Goal: Task Accomplishment & Management: Manage account settings

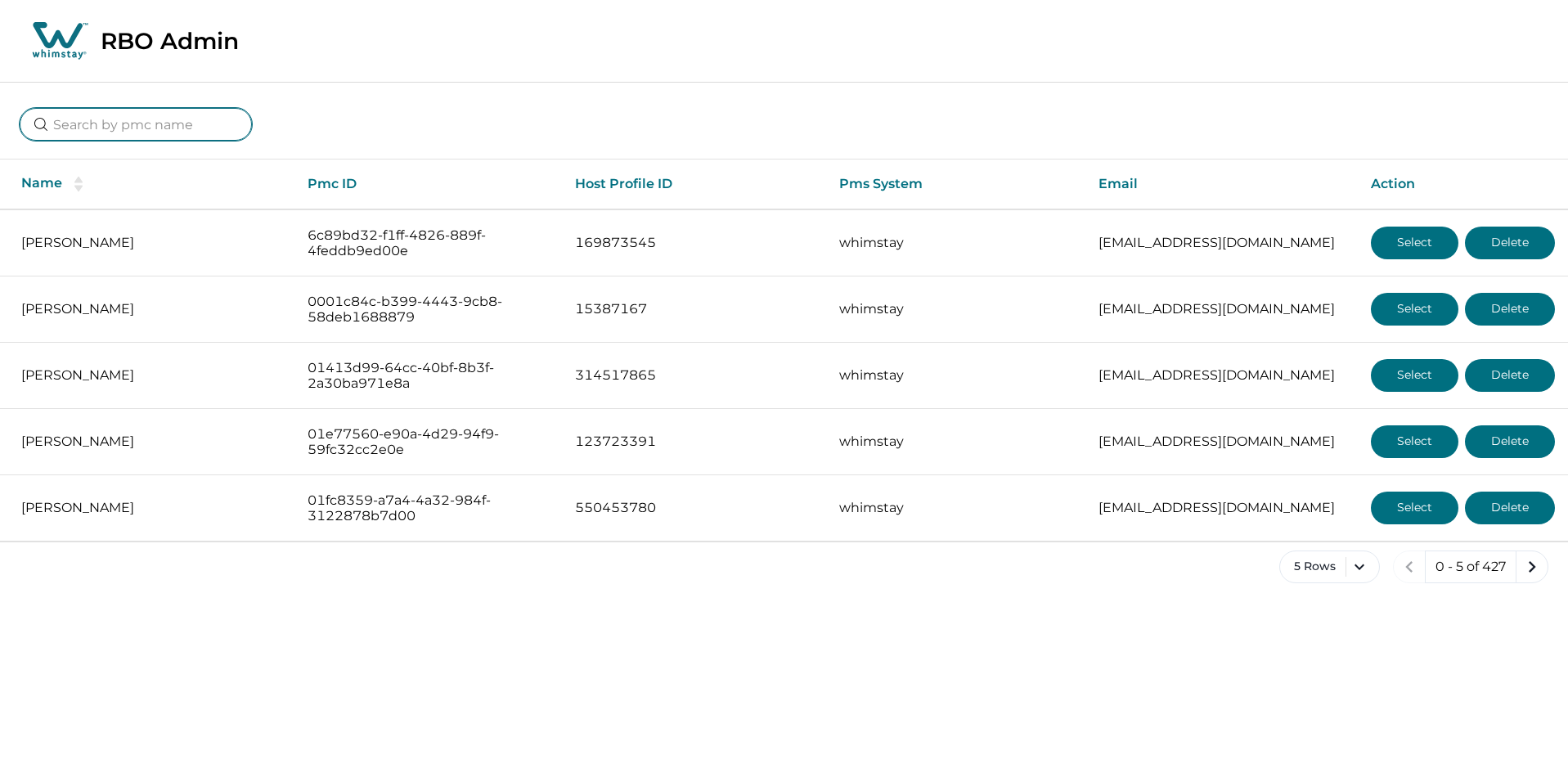
click at [134, 135] on input at bounding box center [136, 124] width 232 height 33
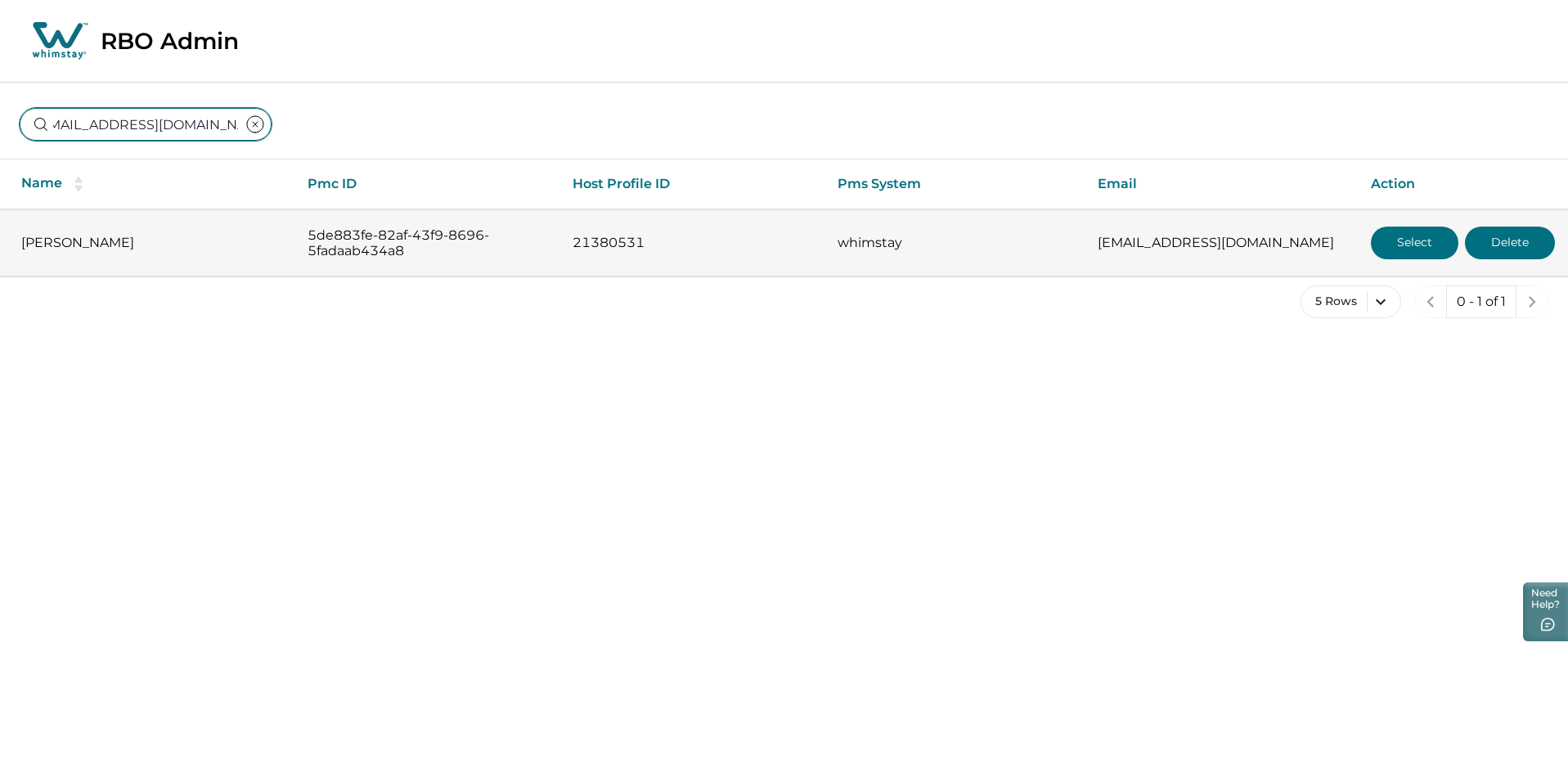
type input "[EMAIL_ADDRESS][DOMAIN_NAME]"
click at [1372, 242] on button "Select" at bounding box center [1414, 243] width 87 height 33
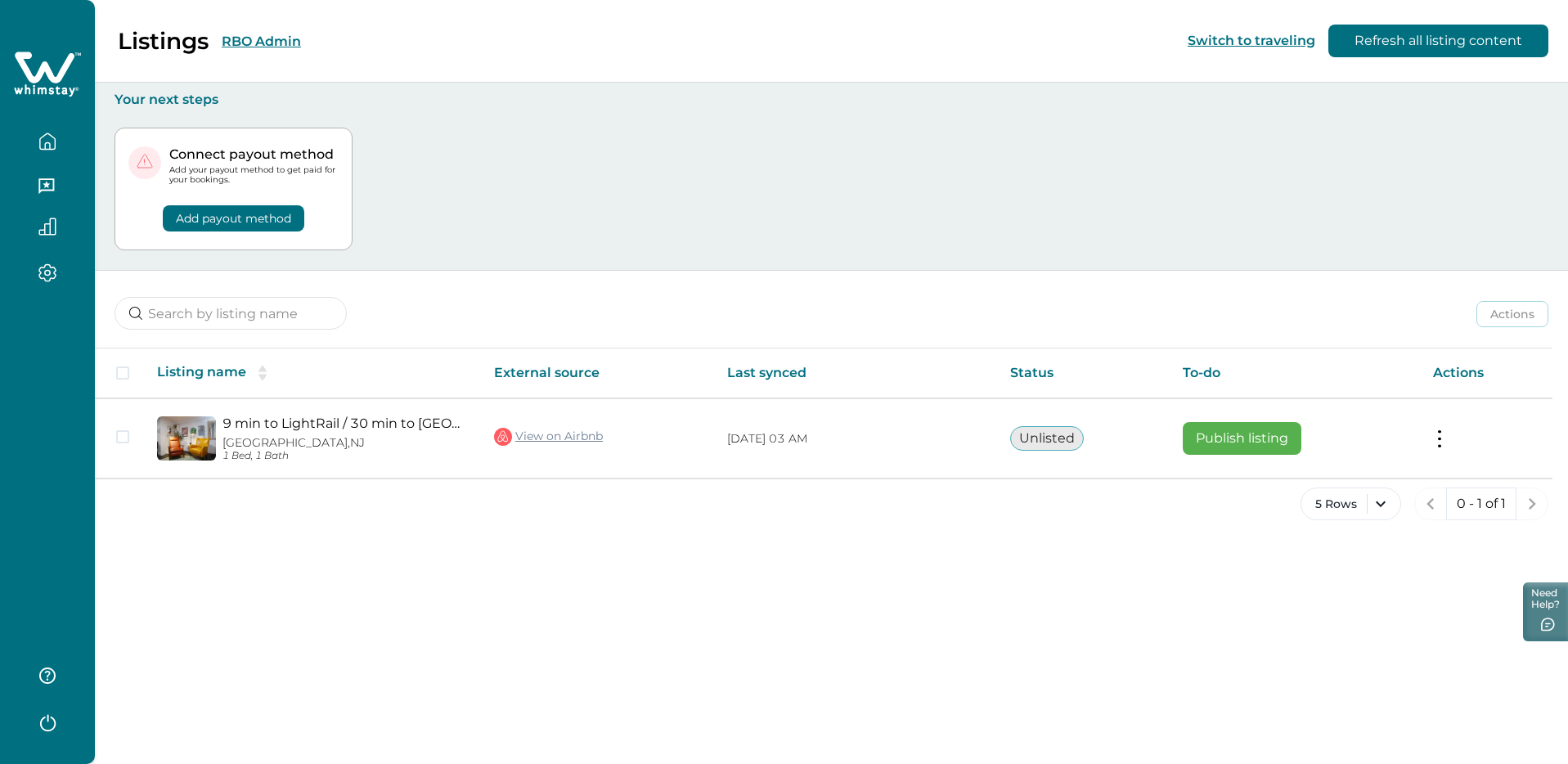
click at [910, 549] on div "Listings RBO Admin Switch to traveling Refresh all listing content Your next st…" at bounding box center [831, 382] width 1473 height 764
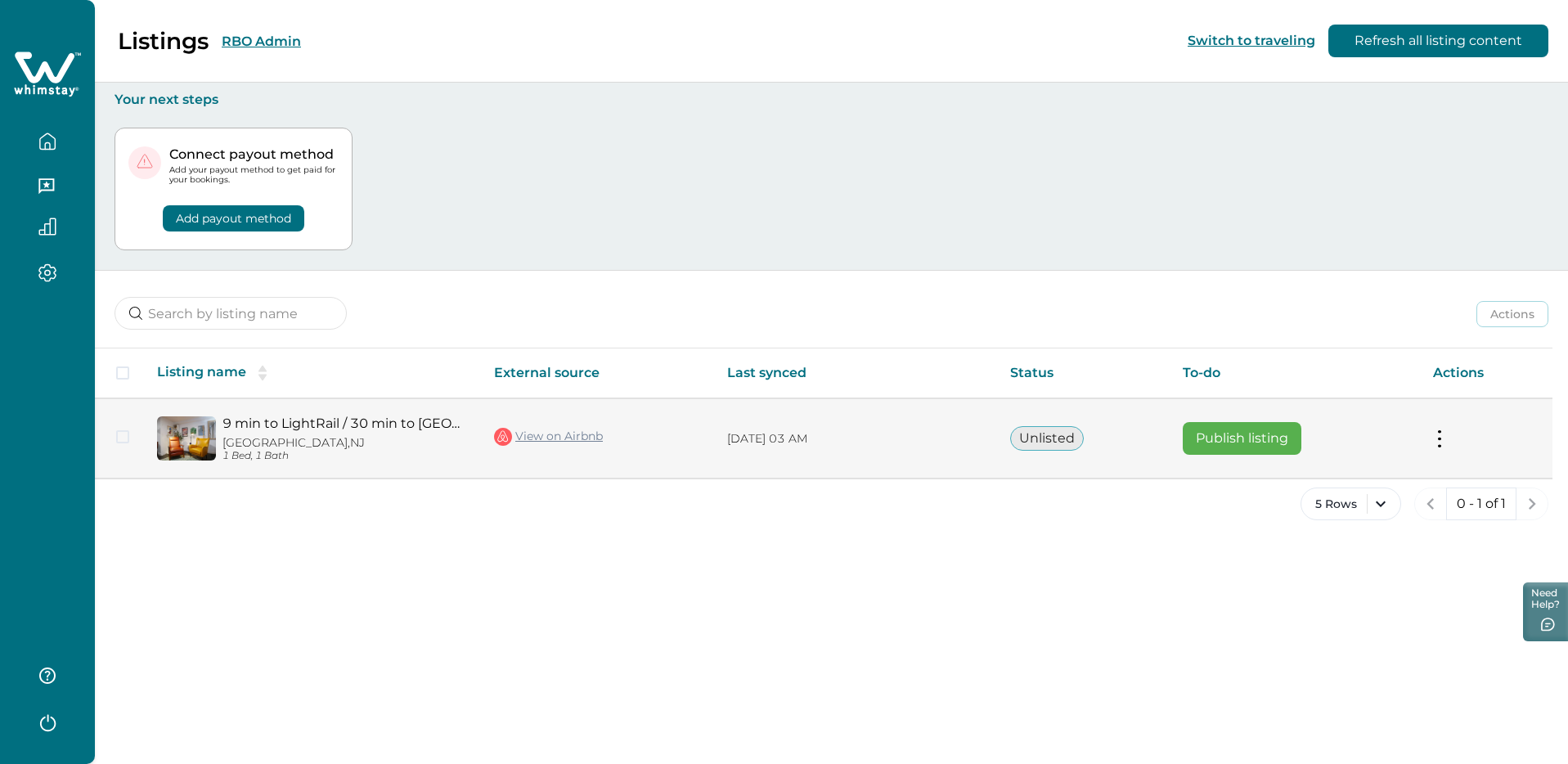
click at [1440, 433] on button at bounding box center [1439, 438] width 13 height 17
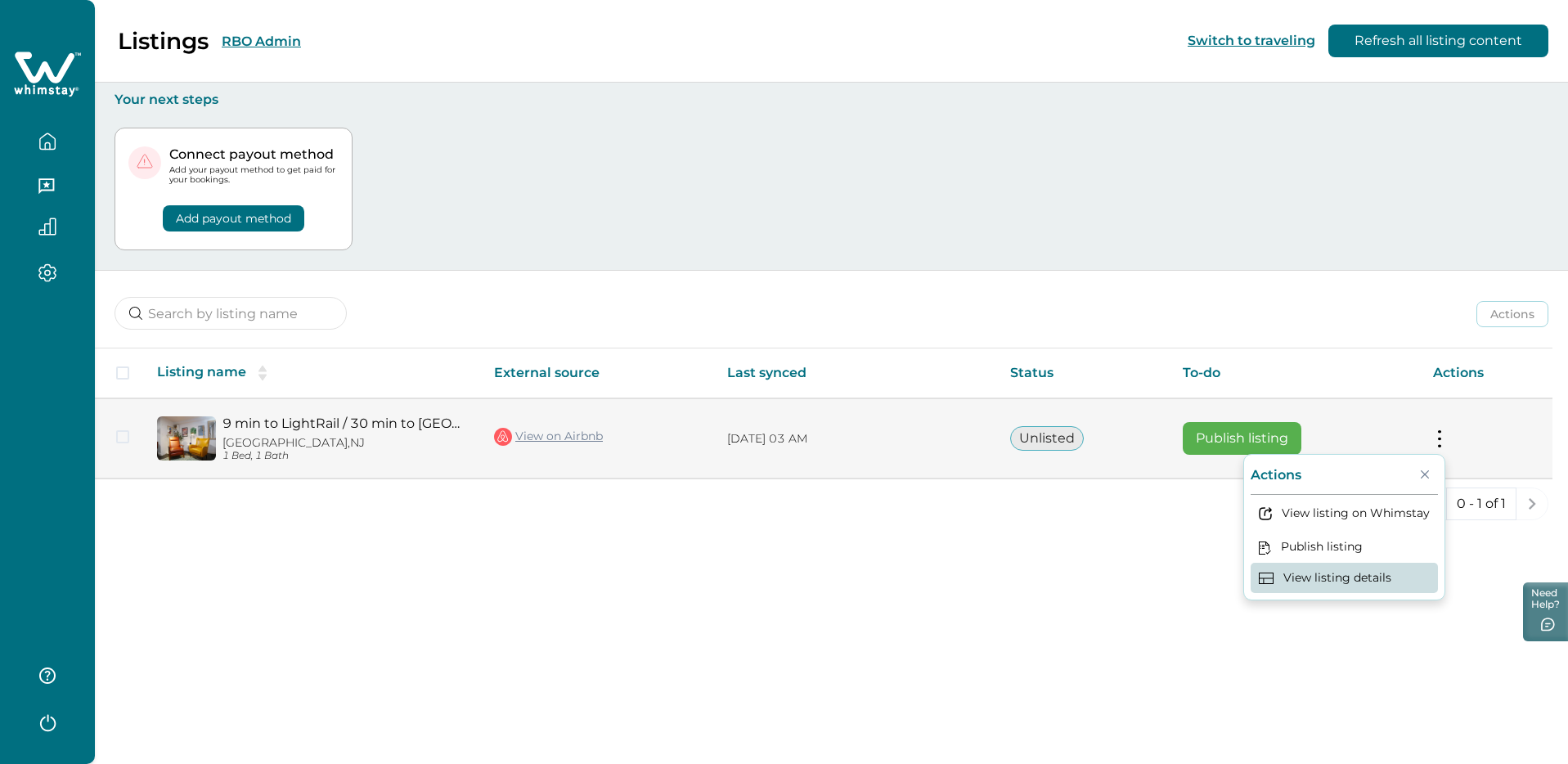
click at [1326, 585] on button "View listing details" at bounding box center [1343, 578] width 187 height 31
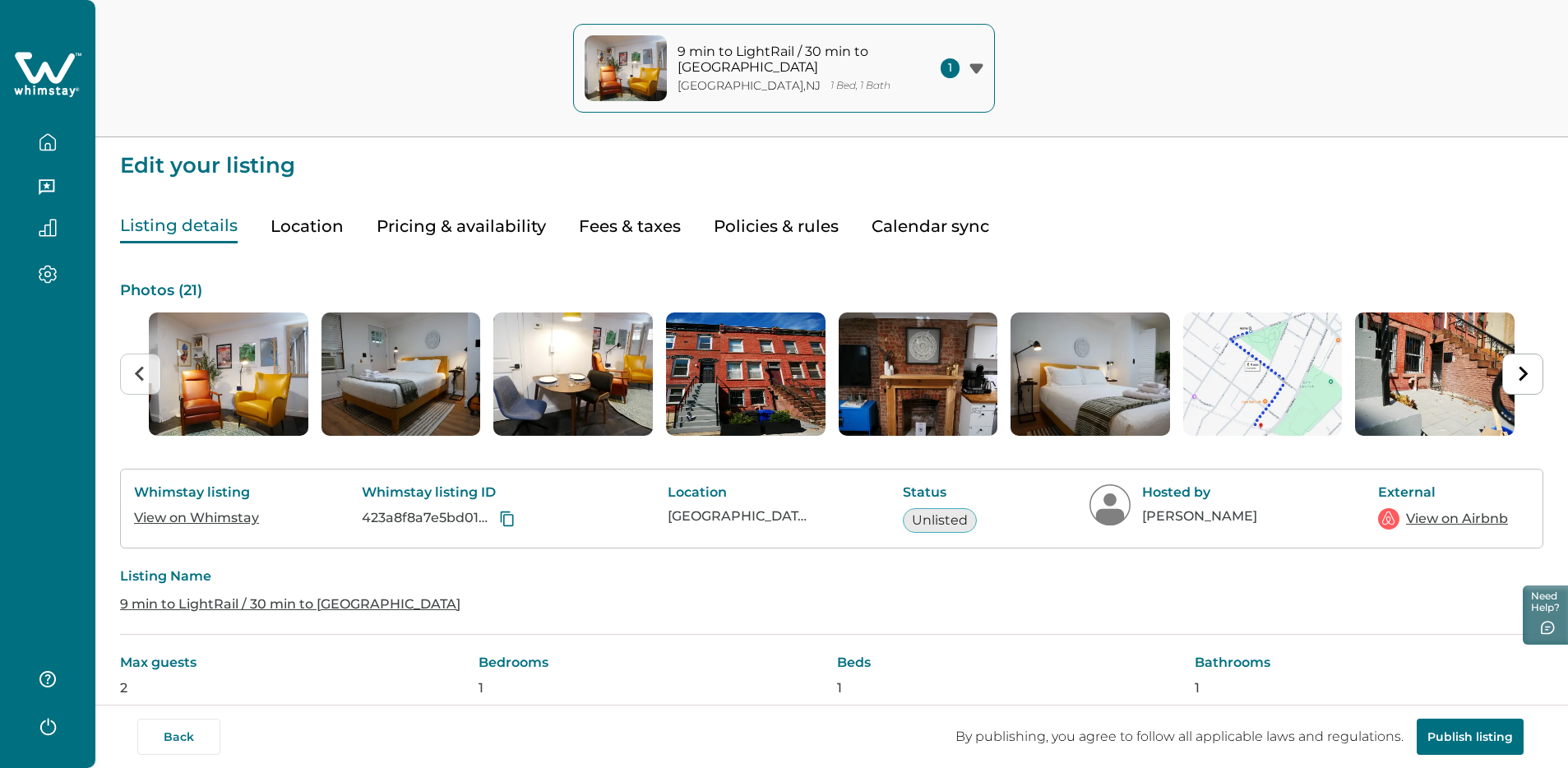
click at [306, 224] on button "Location" at bounding box center [307, 227] width 73 height 34
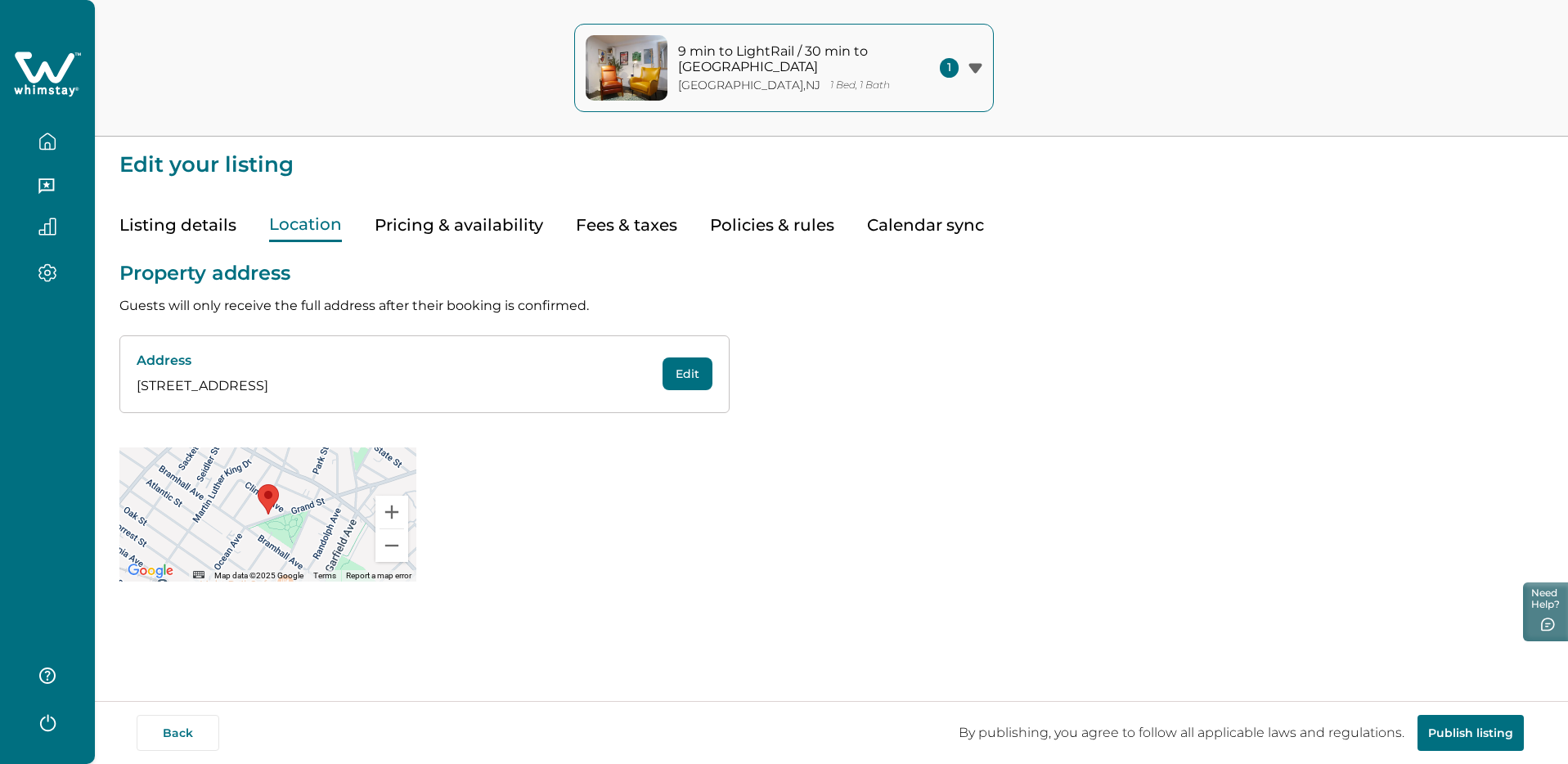
click at [439, 232] on button "Pricing & availability" at bounding box center [459, 226] width 168 height 34
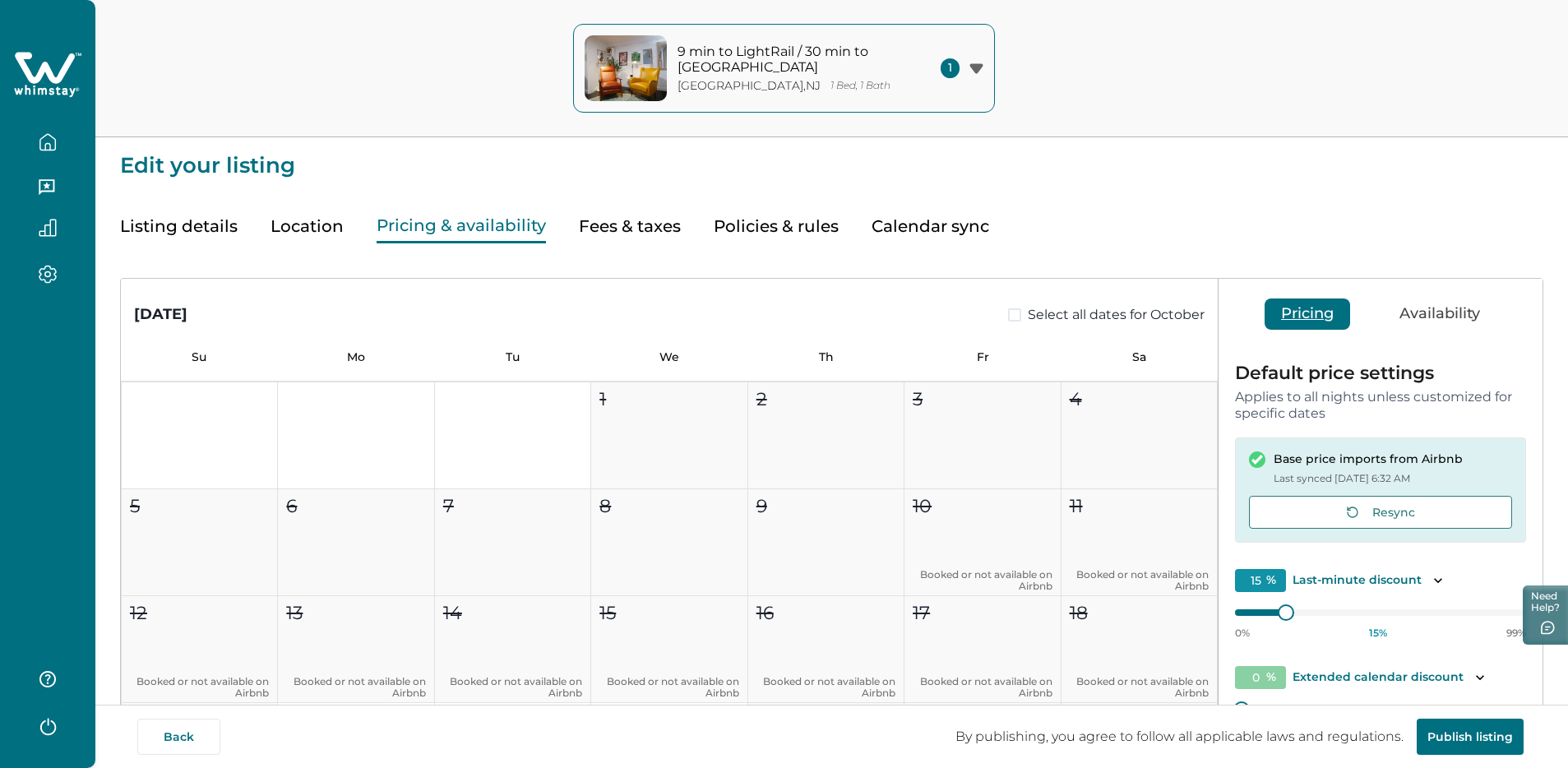
click at [51, 140] on icon "button" at bounding box center [48, 142] width 18 height 18
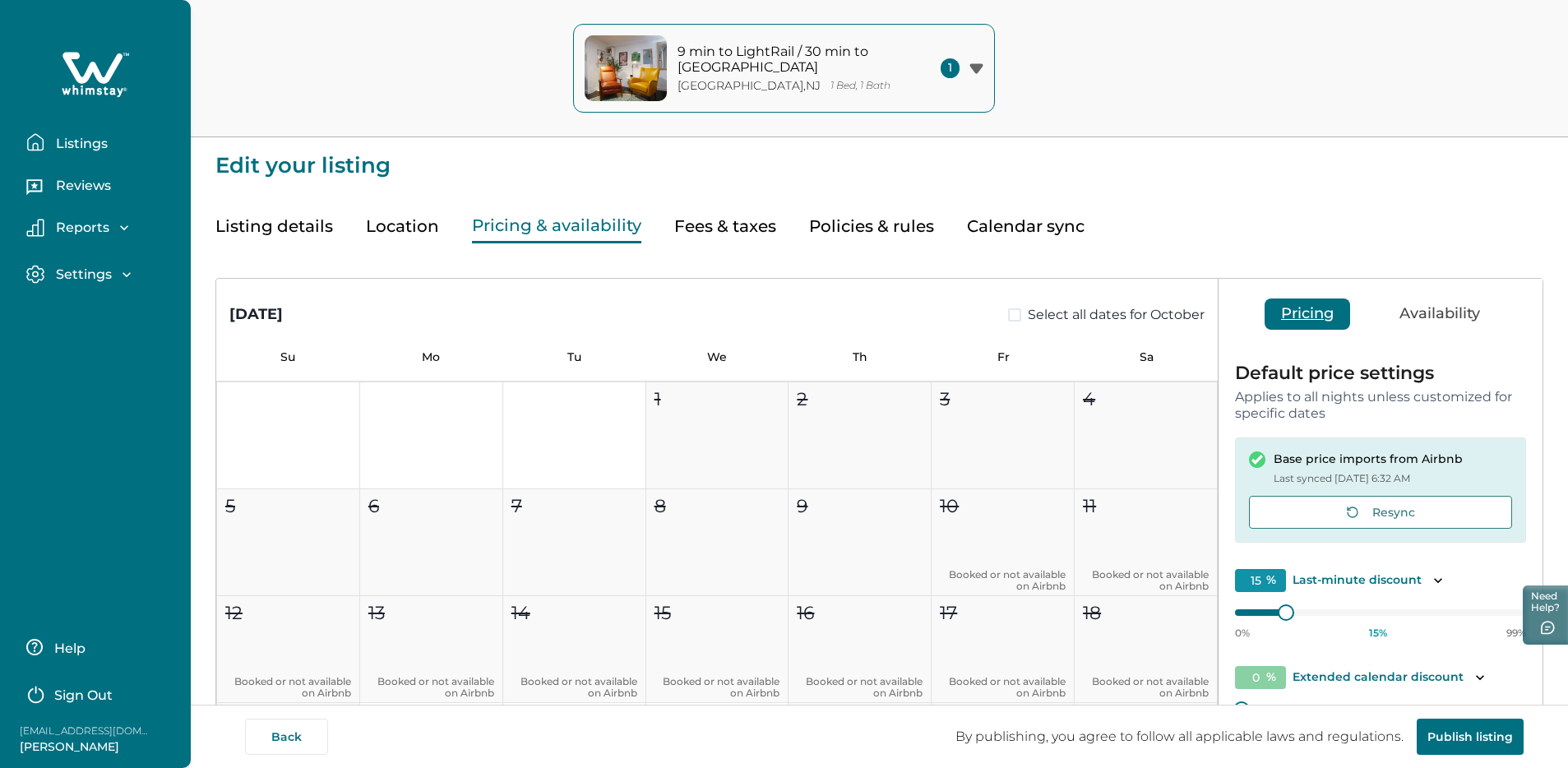
click at [110, 141] on button "Listings" at bounding box center [102, 141] width 151 height 33
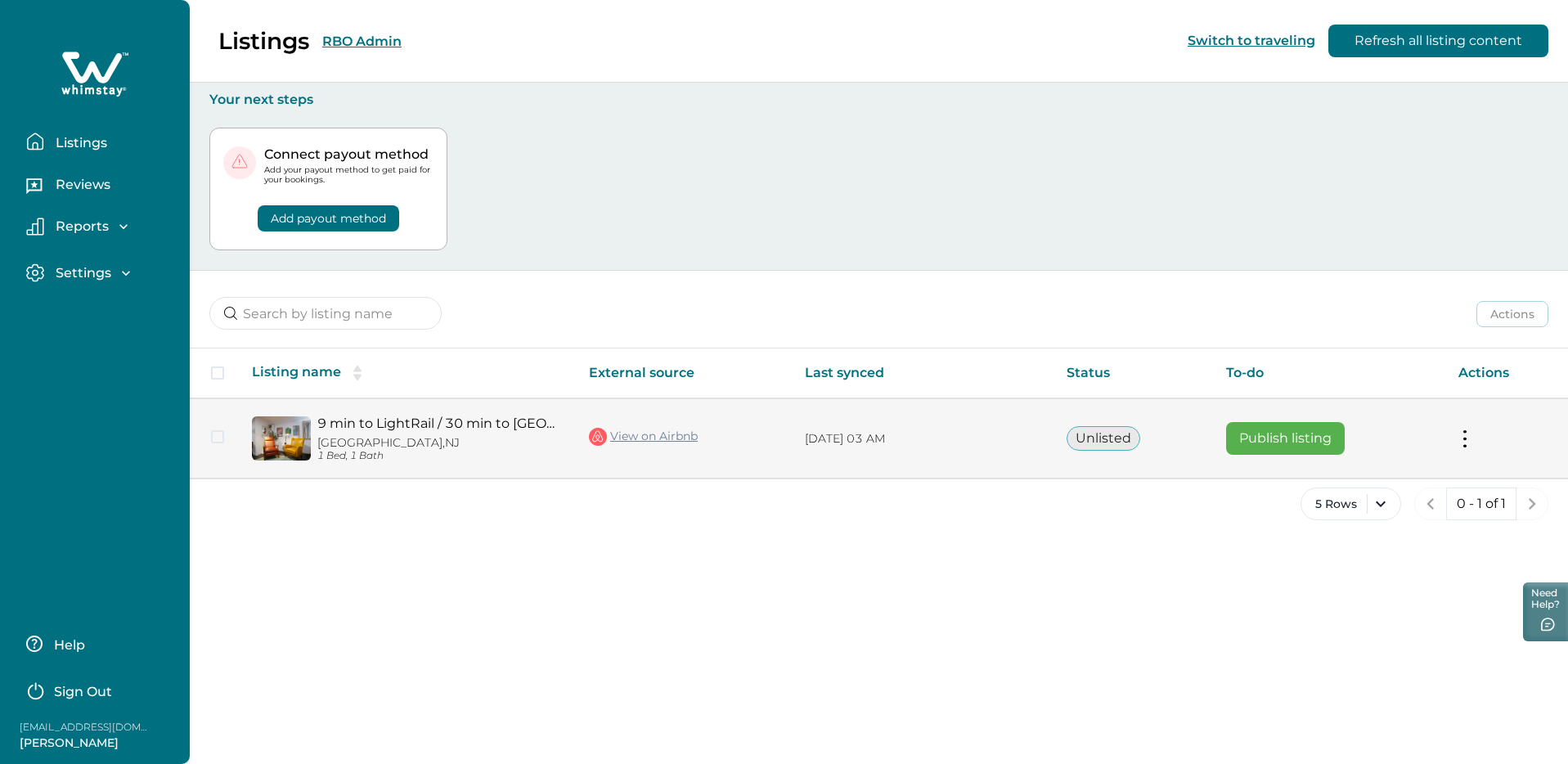
click at [1461, 433] on button at bounding box center [1464, 438] width 13 height 17
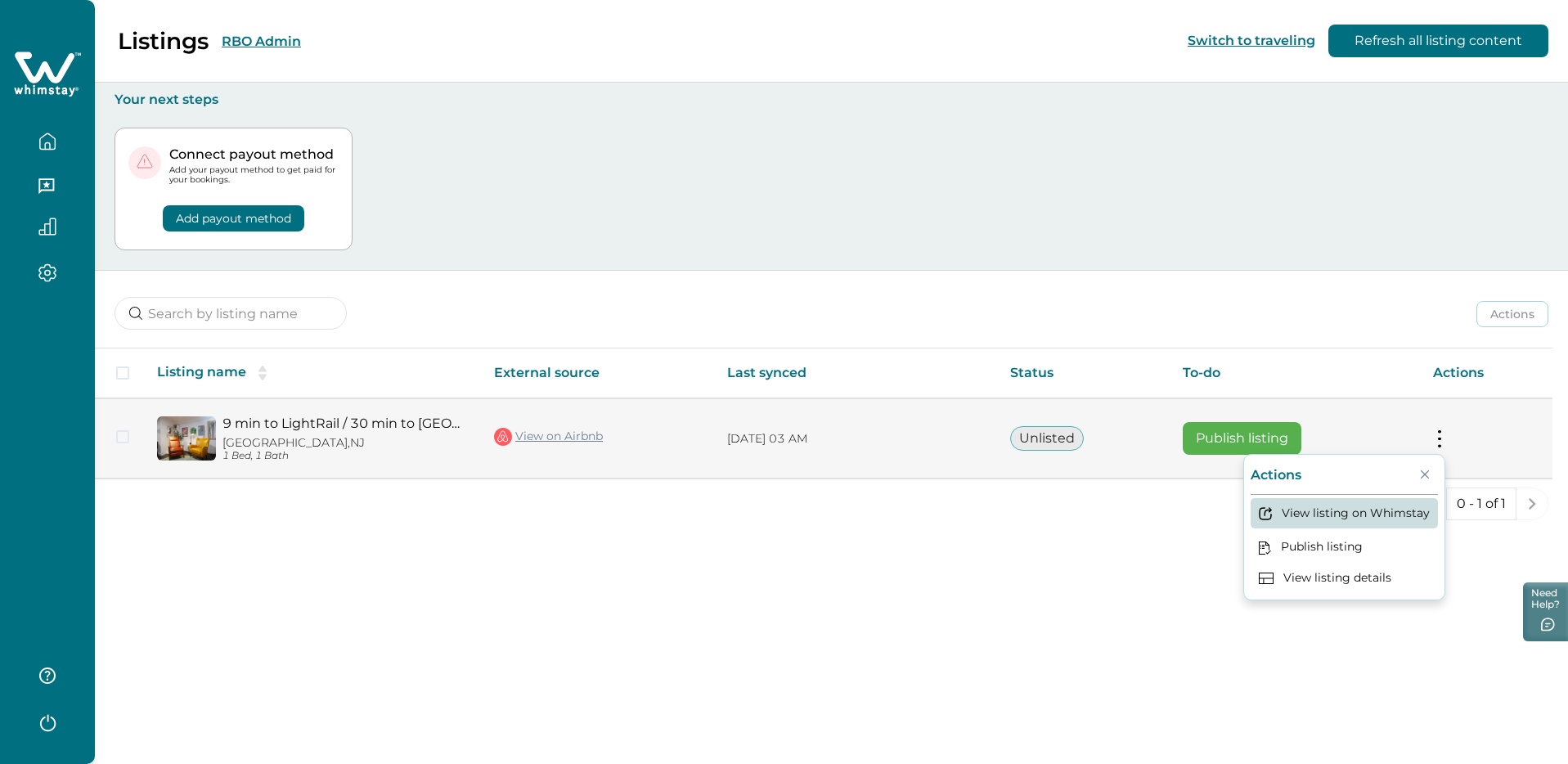
click at [1333, 516] on button "View listing on Whimstay" at bounding box center [1343, 513] width 187 height 31
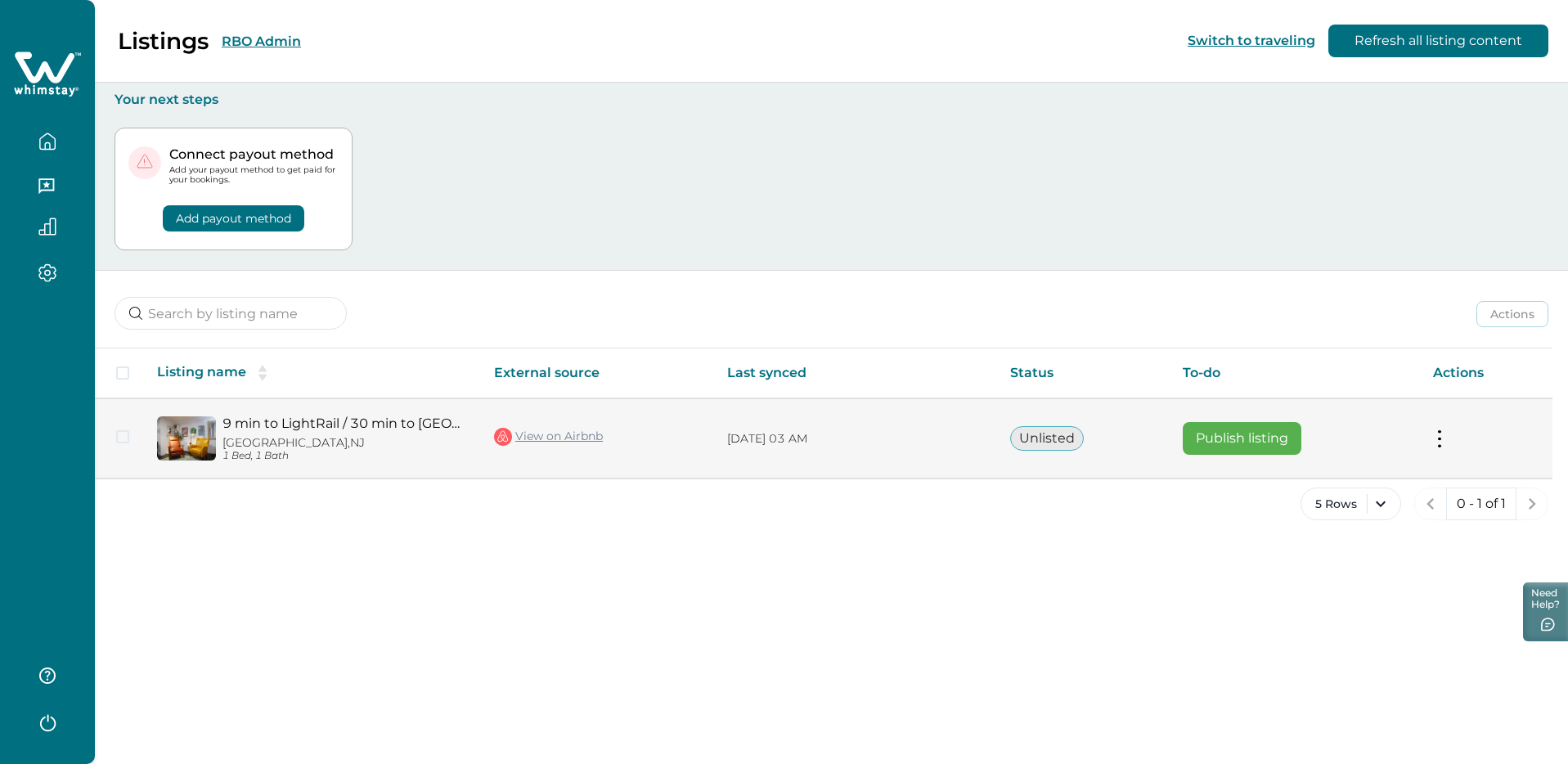
click at [1439, 438] on button at bounding box center [1439, 438] width 13 height 17
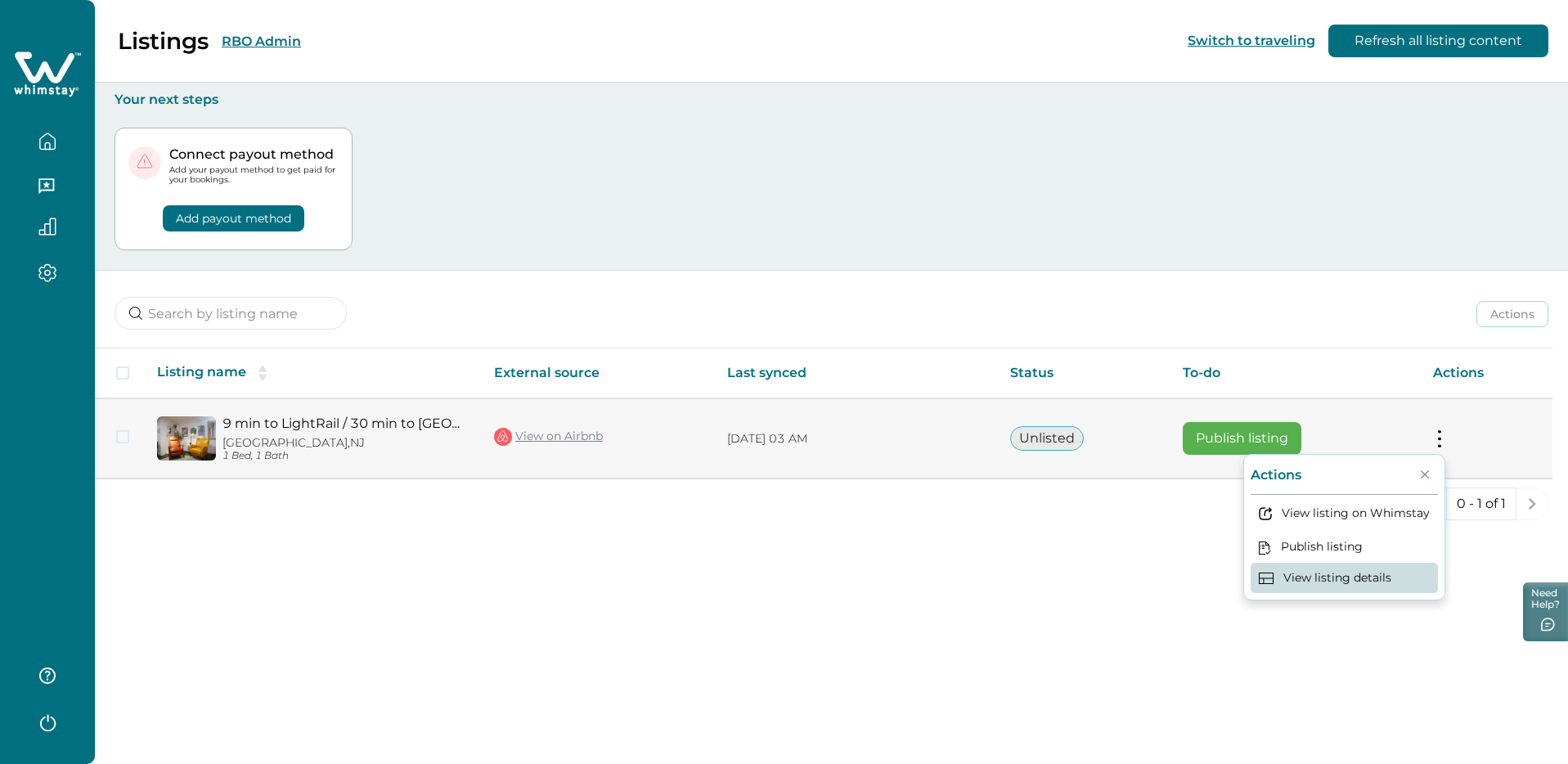
click at [1339, 589] on button "View listing details" at bounding box center [1343, 578] width 187 height 31
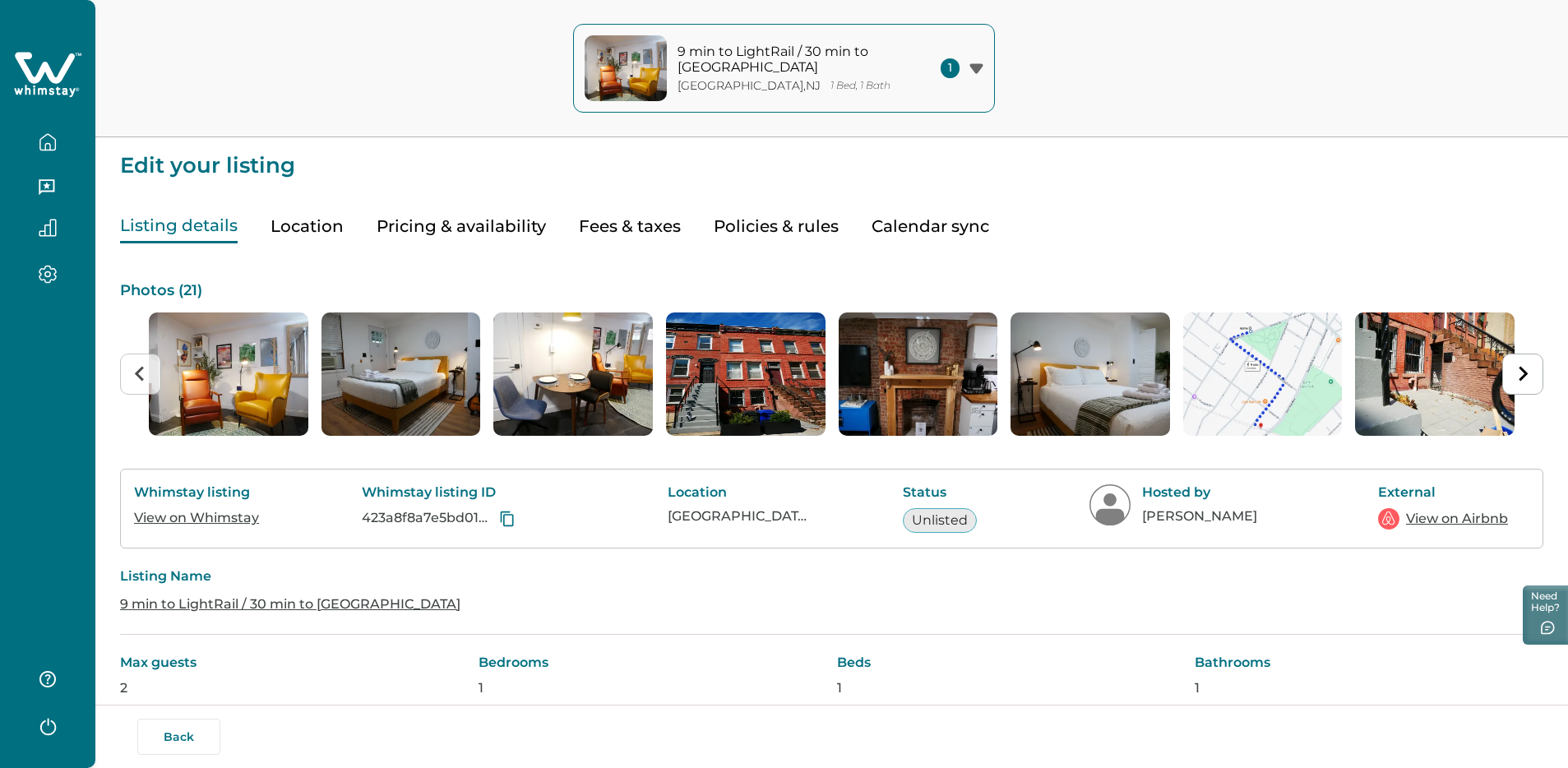
click at [447, 241] on button "Pricing & availability" at bounding box center [461, 227] width 169 height 34
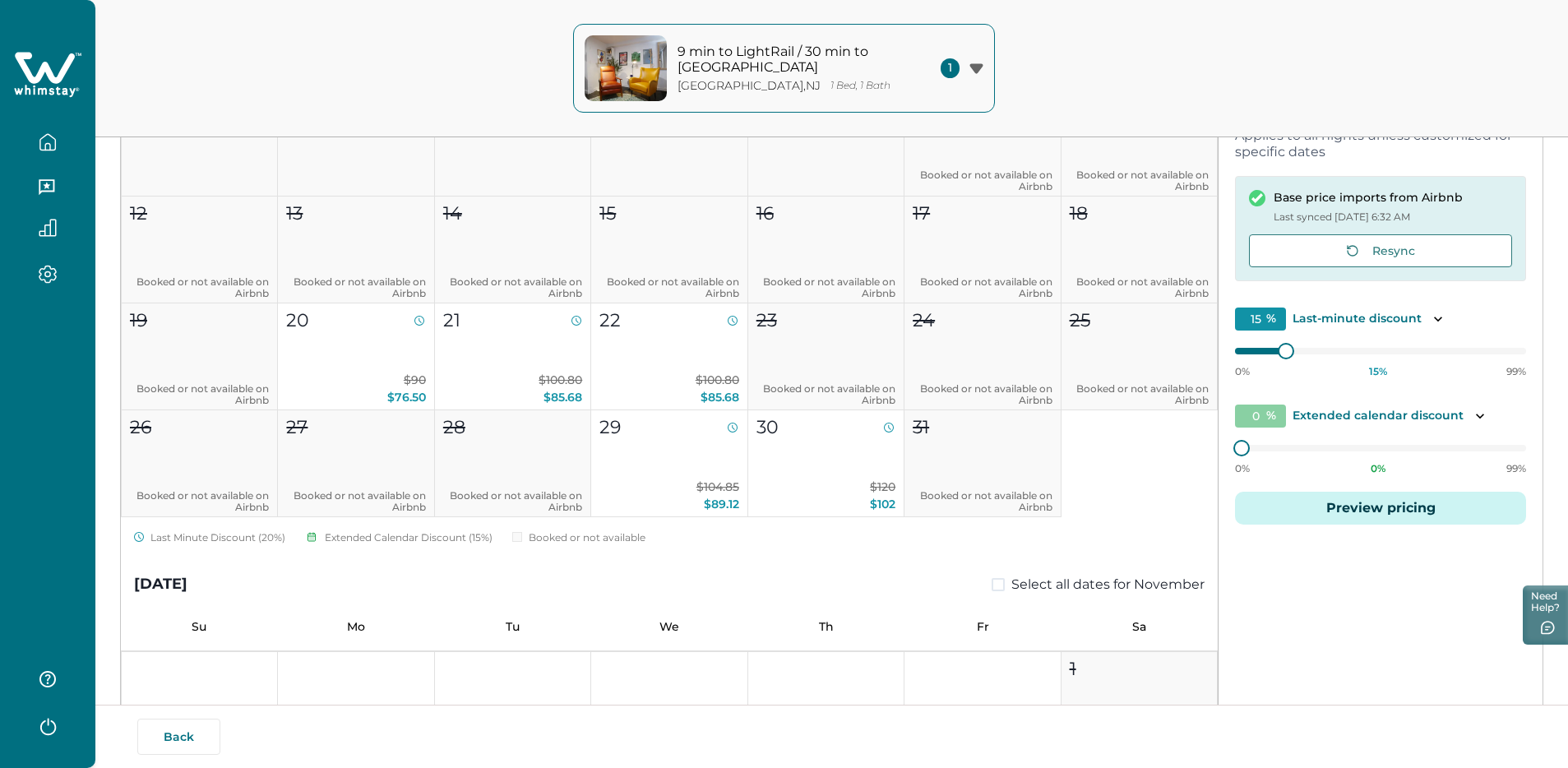
scroll to position [264, 0]
drag, startPoint x: 1367, startPoint y: 255, endPoint x: 1383, endPoint y: 259, distance: 16.5
click at [1368, 255] on button "Resync" at bounding box center [1380, 248] width 263 height 33
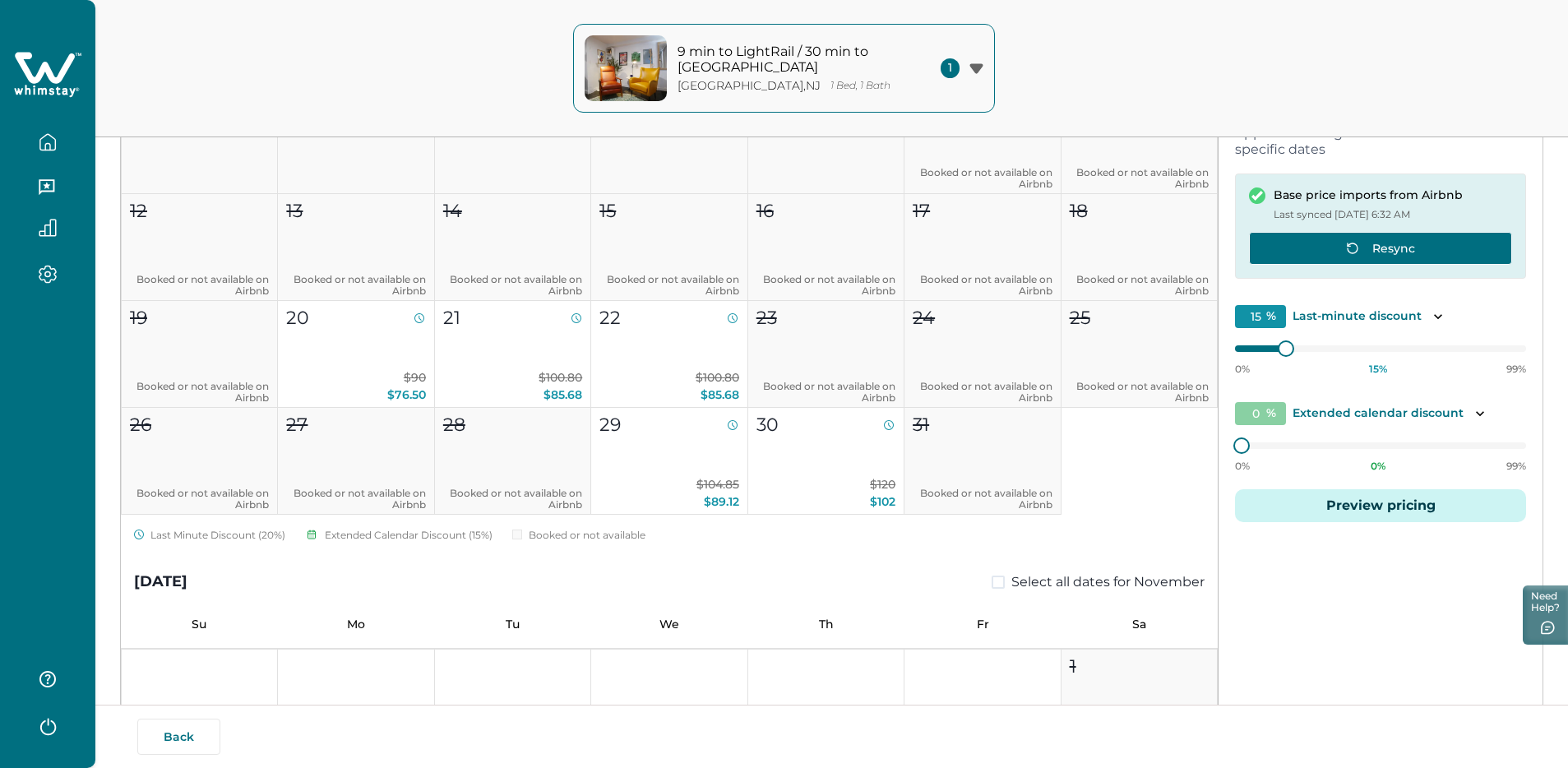
click at [1388, 253] on button "Resync" at bounding box center [1380, 248] width 263 height 33
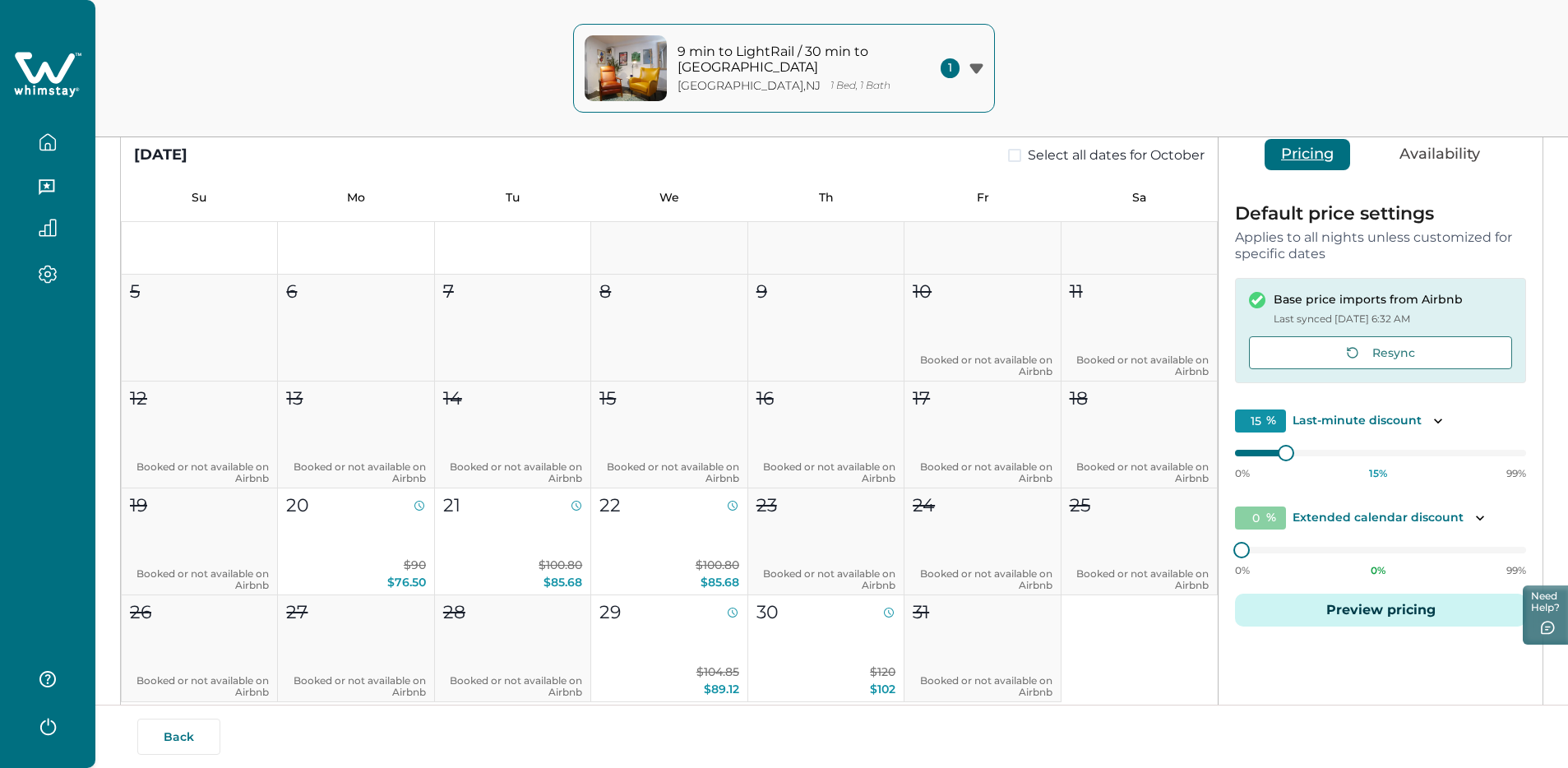
scroll to position [162, 0]
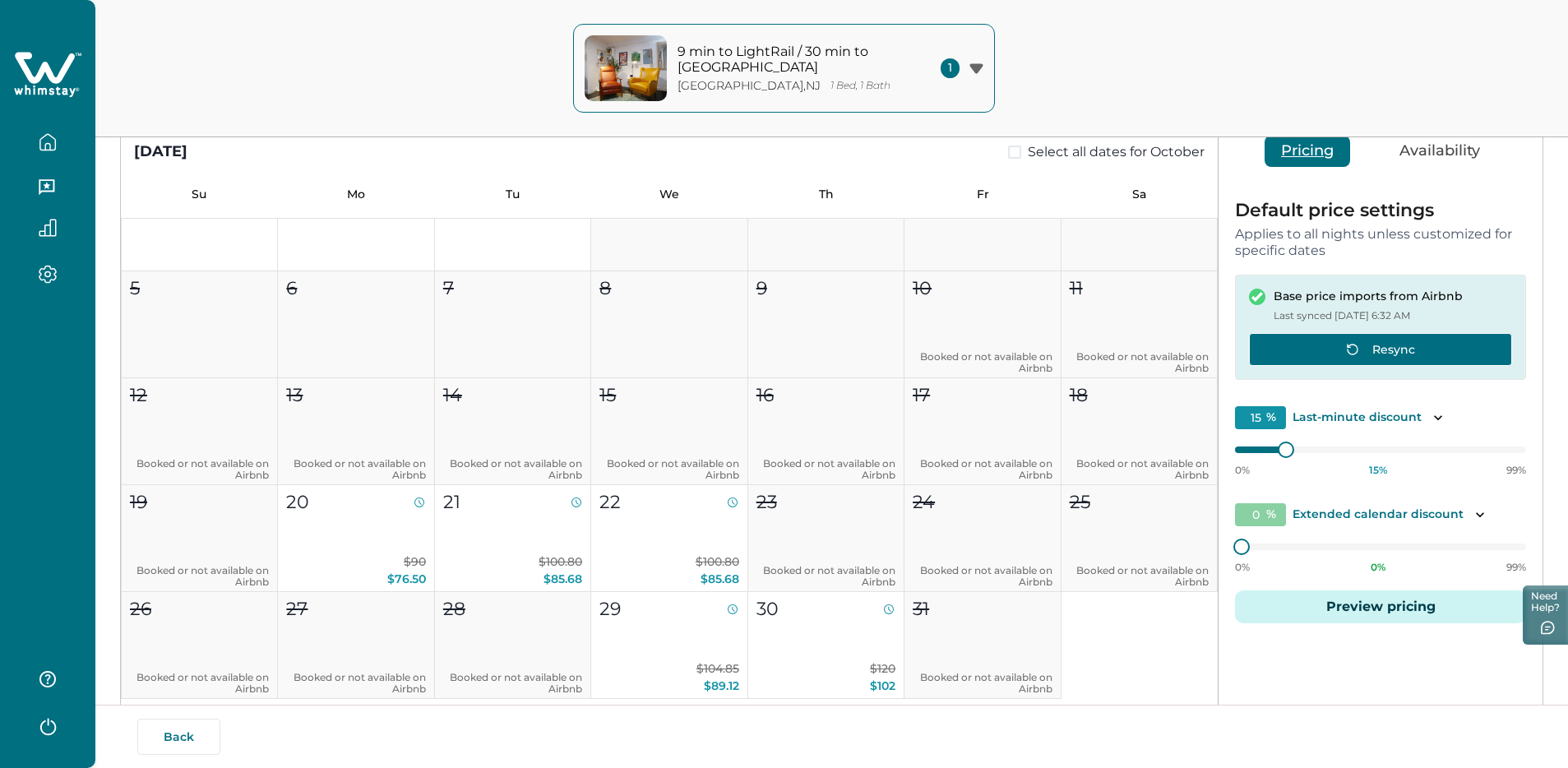
click at [1415, 337] on button "Resync" at bounding box center [1380, 349] width 263 height 33
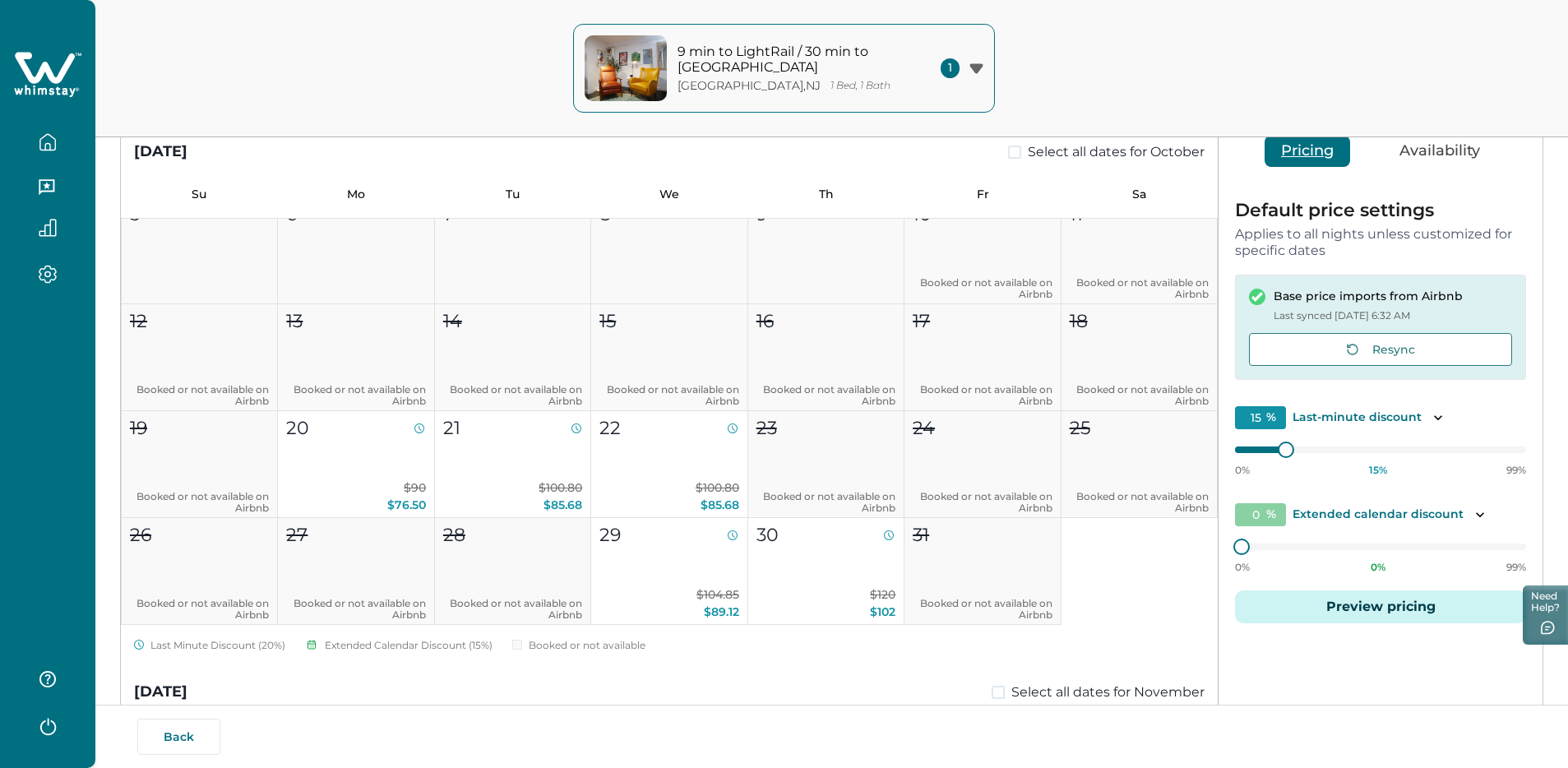
scroll to position [0, 0]
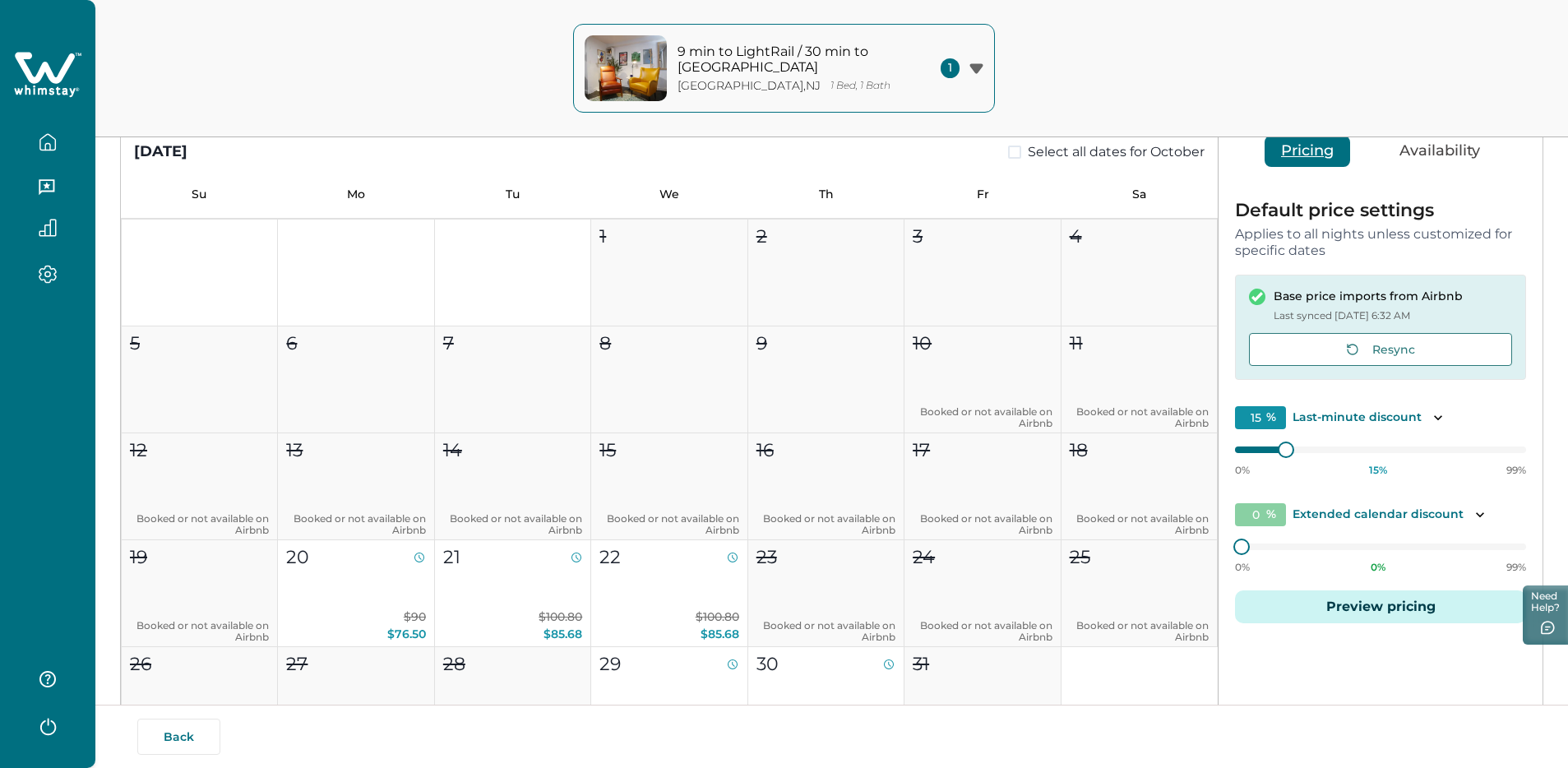
click at [1202, 58] on div "9 min to LightRail / 30 min to [GEOGRAPHIC_DATA] , [GEOGRAPHIC_DATA] 1 Bed, 1 B…" at bounding box center [784, 69] width 1568 height 137
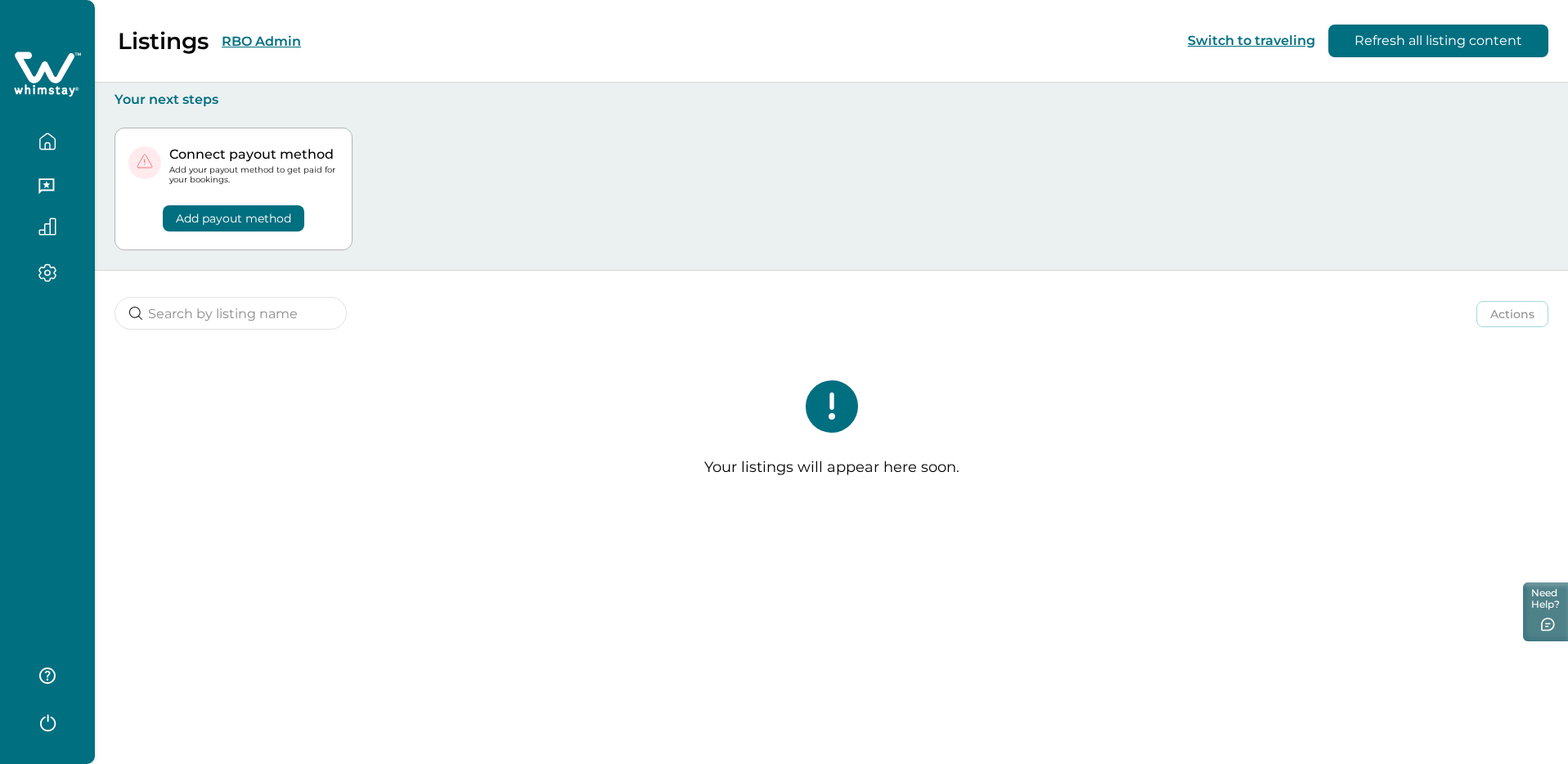
click at [34, 130] on button "button" at bounding box center [47, 141] width 68 height 33
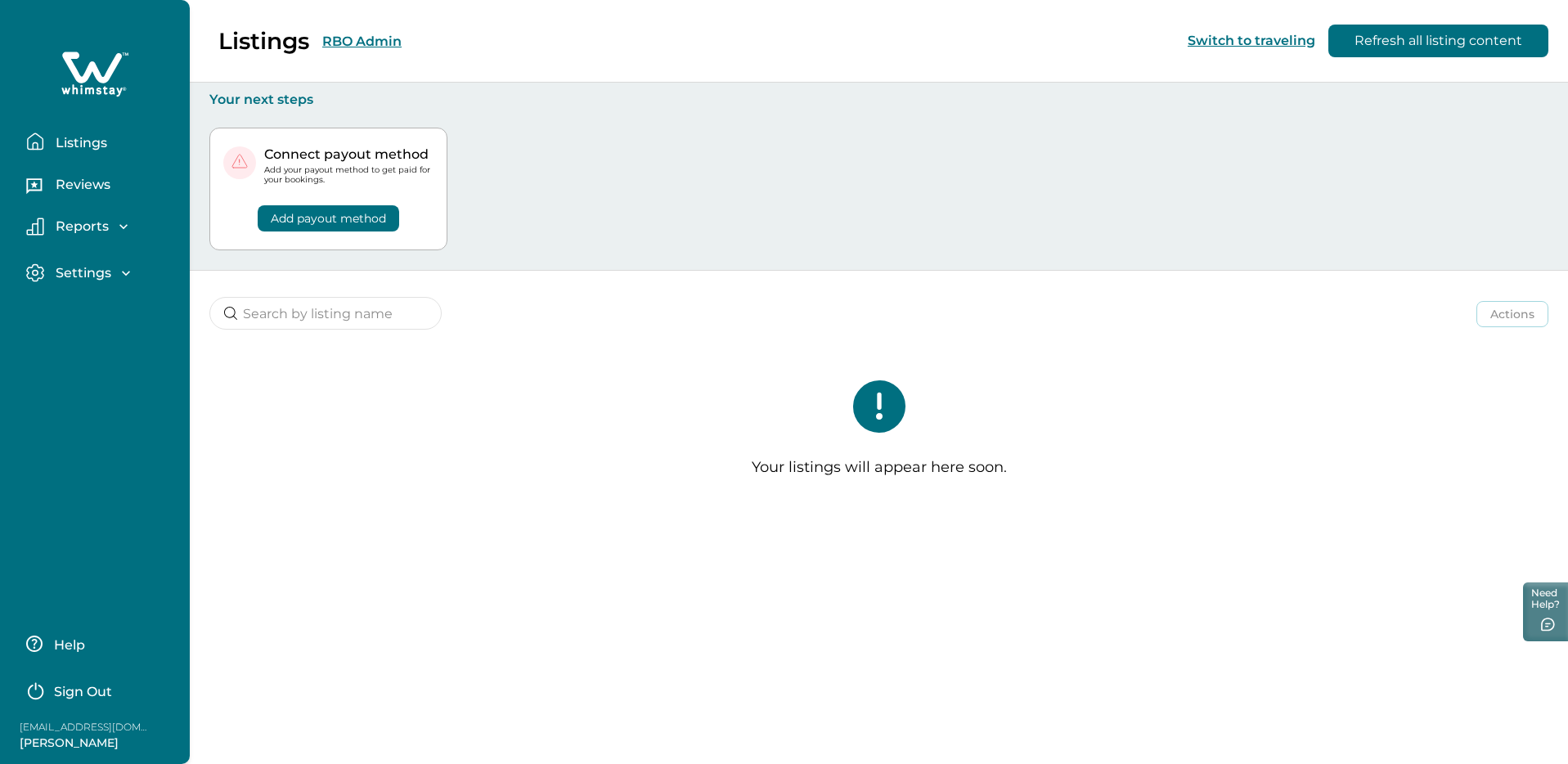
click at [299, 151] on p "Connect payout method" at bounding box center [349, 155] width 169 height 17
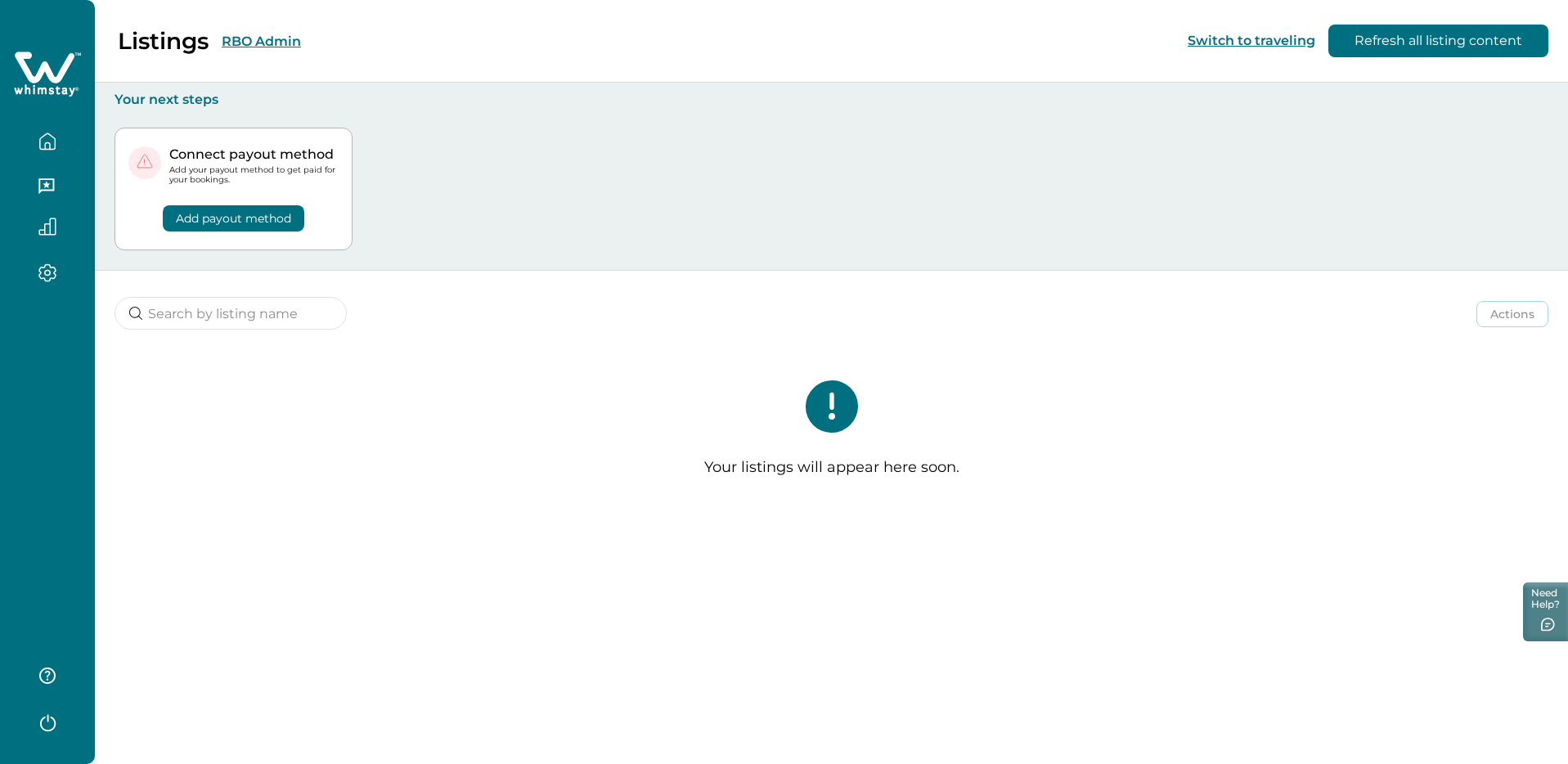
click at [34, 272] on button "button" at bounding box center [47, 273] width 68 height 19
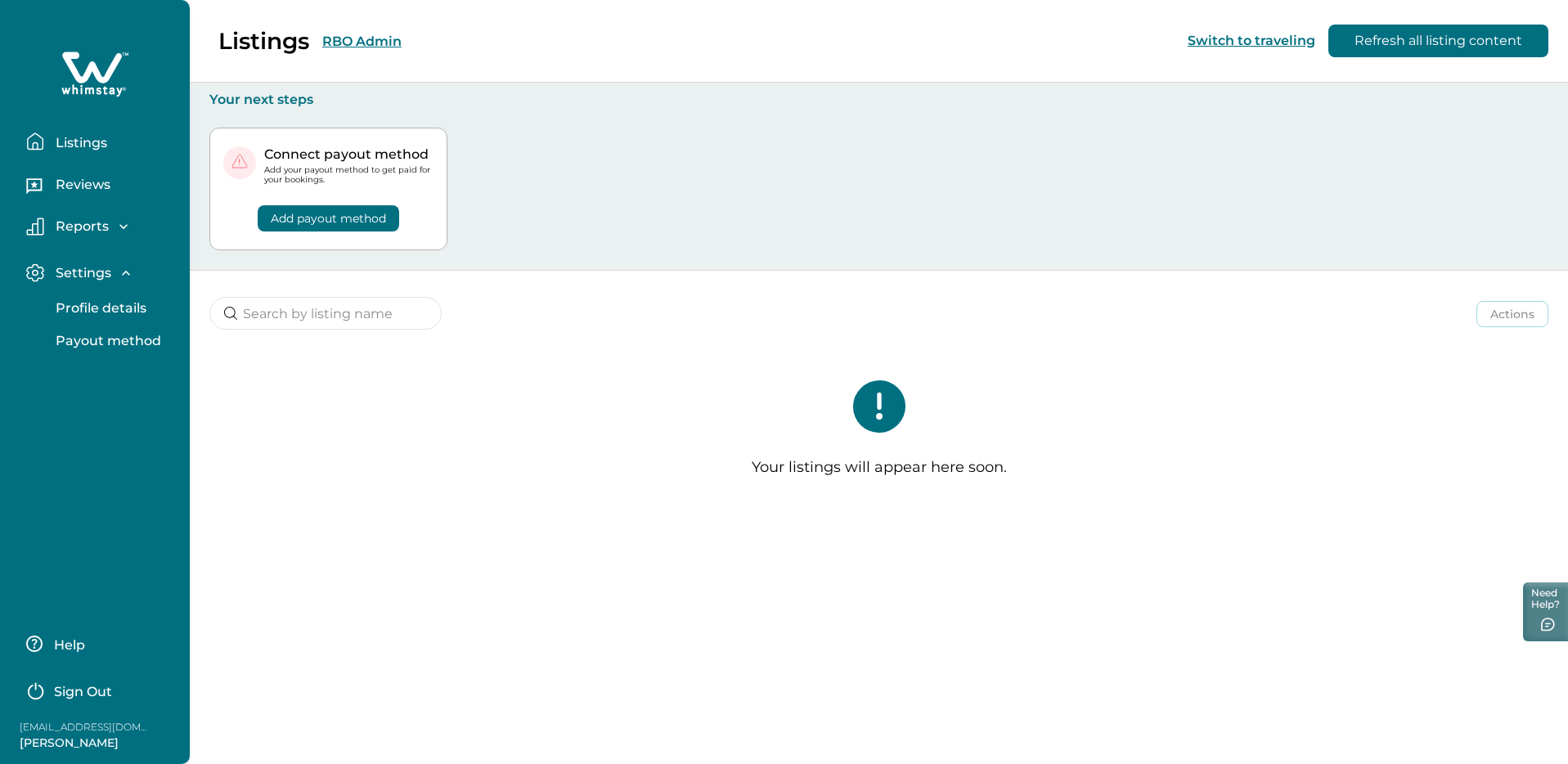
click at [79, 148] on p "Listings" at bounding box center [78, 143] width 56 height 17
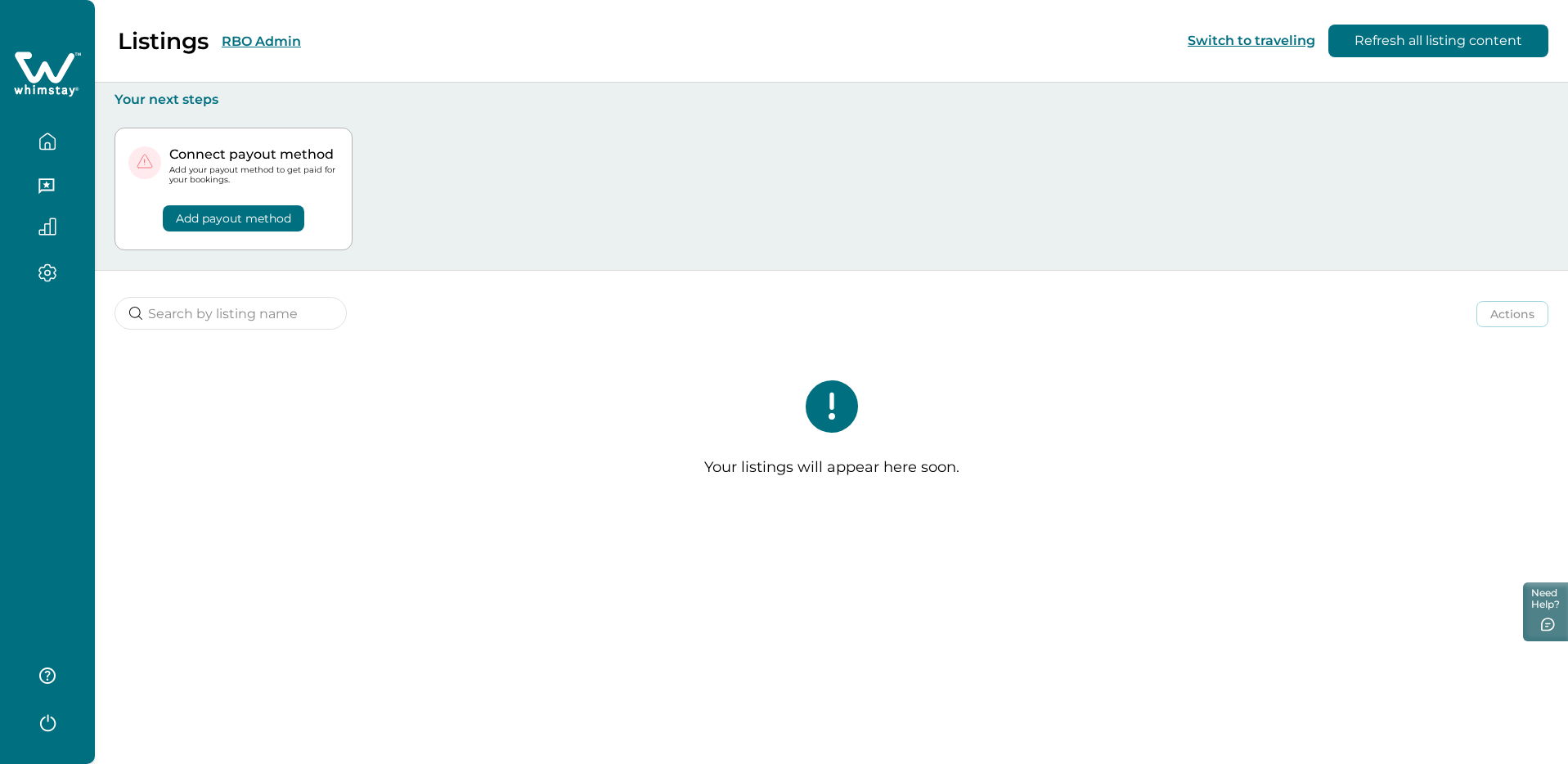
click at [363, 33] on div "Listings RBO Admin Switch to traveling Refresh all listing content" at bounding box center [784, 41] width 1568 height 82
drag, startPoint x: 284, startPoint y: 51, endPoint x: 279, endPoint y: 44, distance: 8.6
click at [283, 49] on div "Listings RBO Admin" at bounding box center [160, 41] width 281 height 28
click at [270, 36] on button "RBO Admin" at bounding box center [261, 42] width 79 height 16
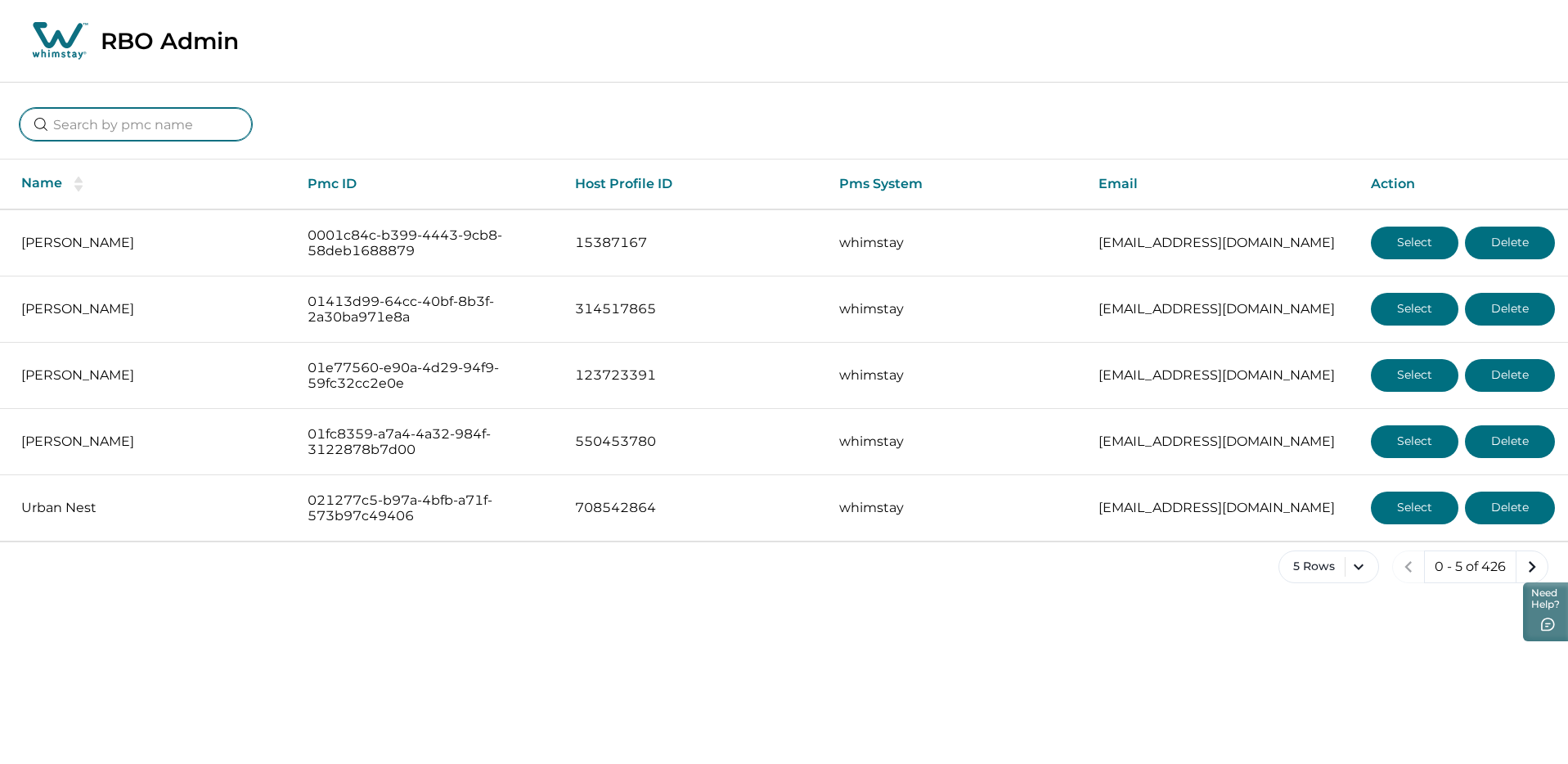
click at [132, 128] on input at bounding box center [136, 124] width 232 height 33
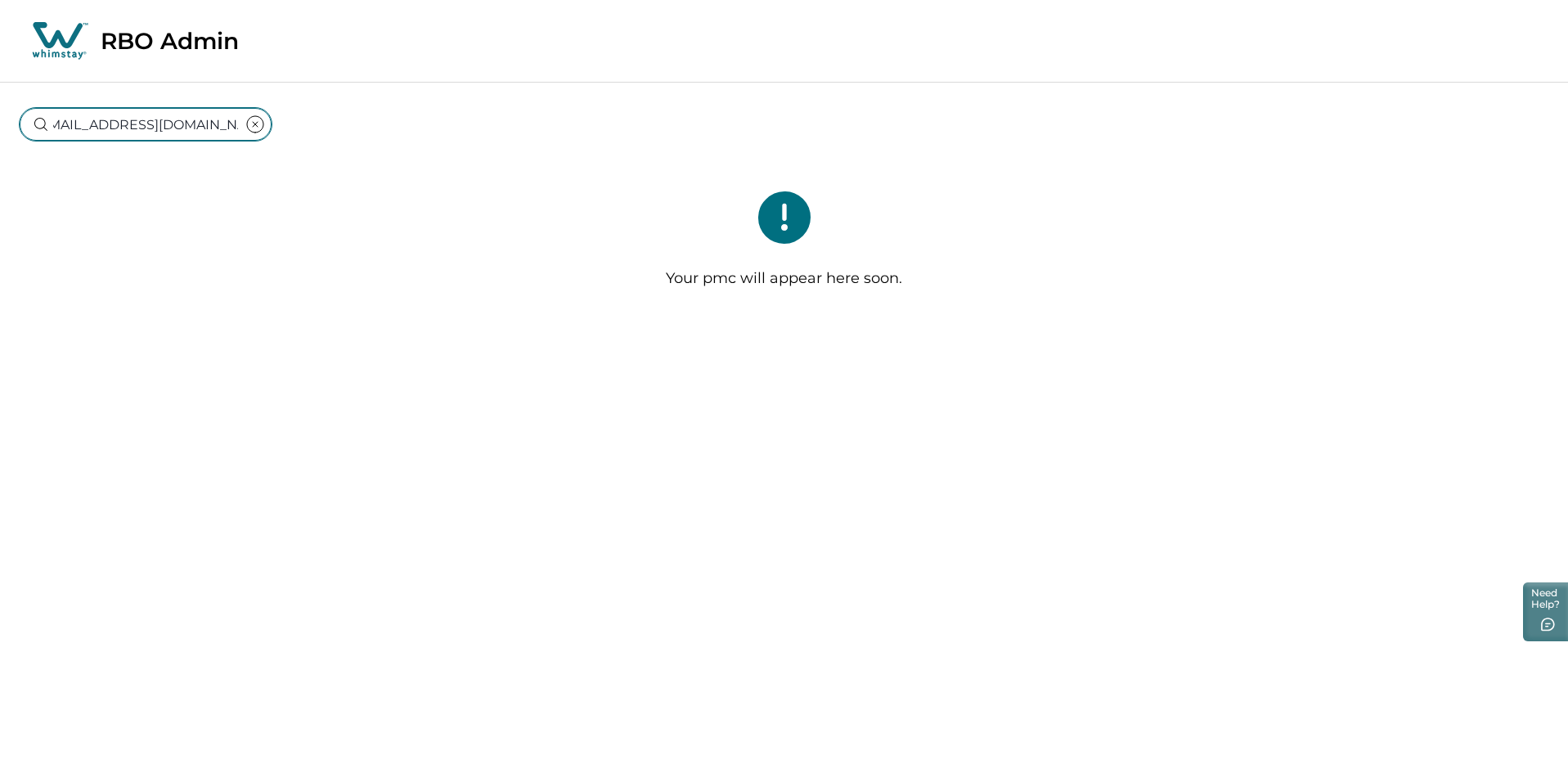
type input "[EMAIL_ADDRESS][DOMAIN_NAME]"
drag, startPoint x: 418, startPoint y: 184, endPoint x: 259, endPoint y: 175, distance: 159.3
click at [417, 184] on div "Your pmc will appear here soon." at bounding box center [784, 246] width 1568 height 175
click at [51, 125] on input "[EMAIL_ADDRESS][DOMAIN_NAME]" at bounding box center [146, 124] width 252 height 33
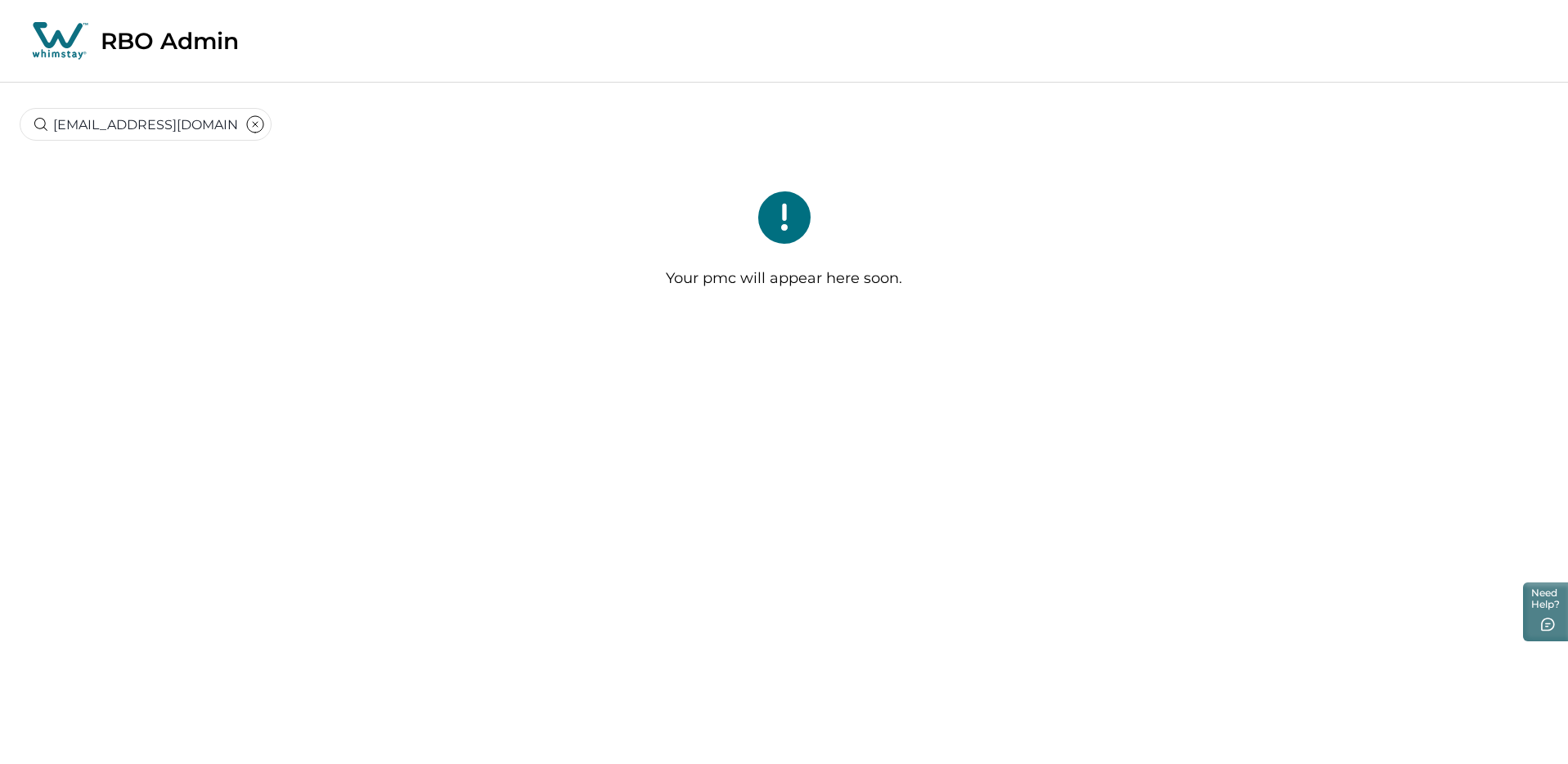
click at [392, 138] on div "[EMAIL_ADDRESS][DOMAIN_NAME]" at bounding box center [784, 112] width 1568 height 60
